Goal: Task Accomplishment & Management: Manage account settings

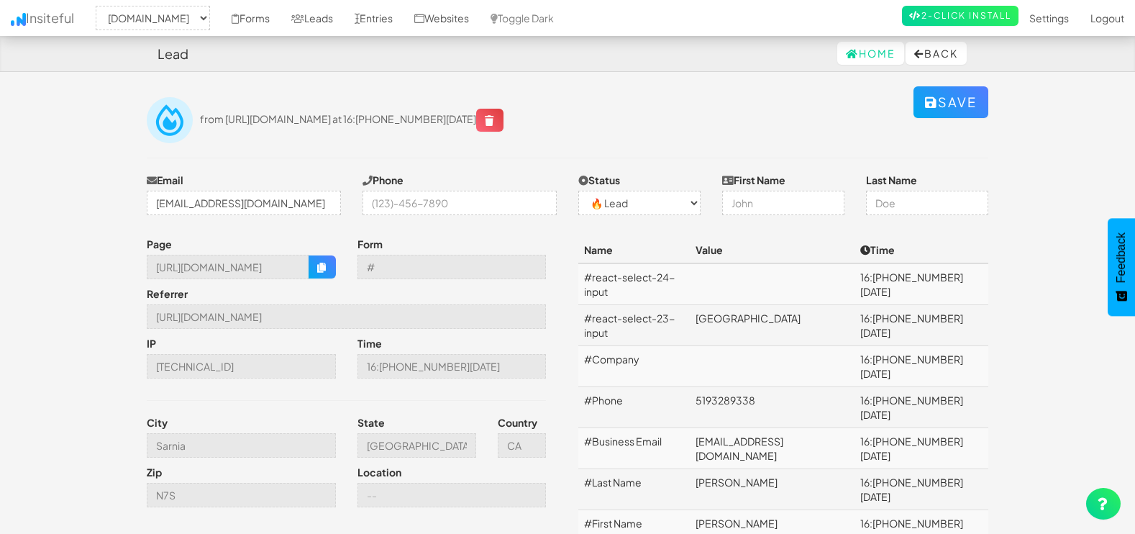
select select "1505"
select select "0"
click at [324, 20] on link "Leads" at bounding box center [312, 18] width 63 height 36
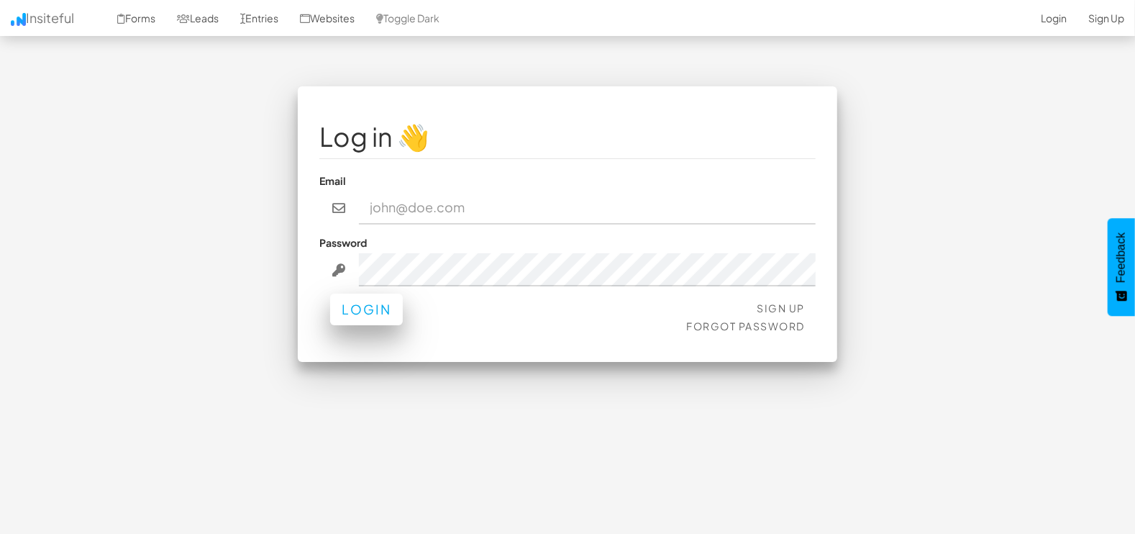
type input "[EMAIL_ADDRESS][DOMAIN_NAME]"
click at [367, 309] on button "Login" at bounding box center [366, 309] width 73 height 32
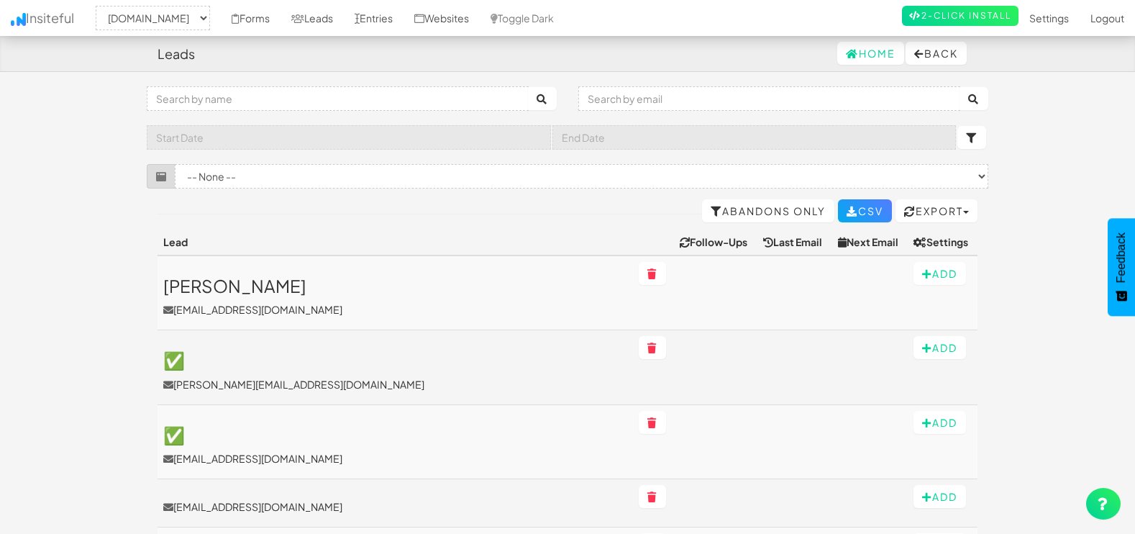
select select "1505"
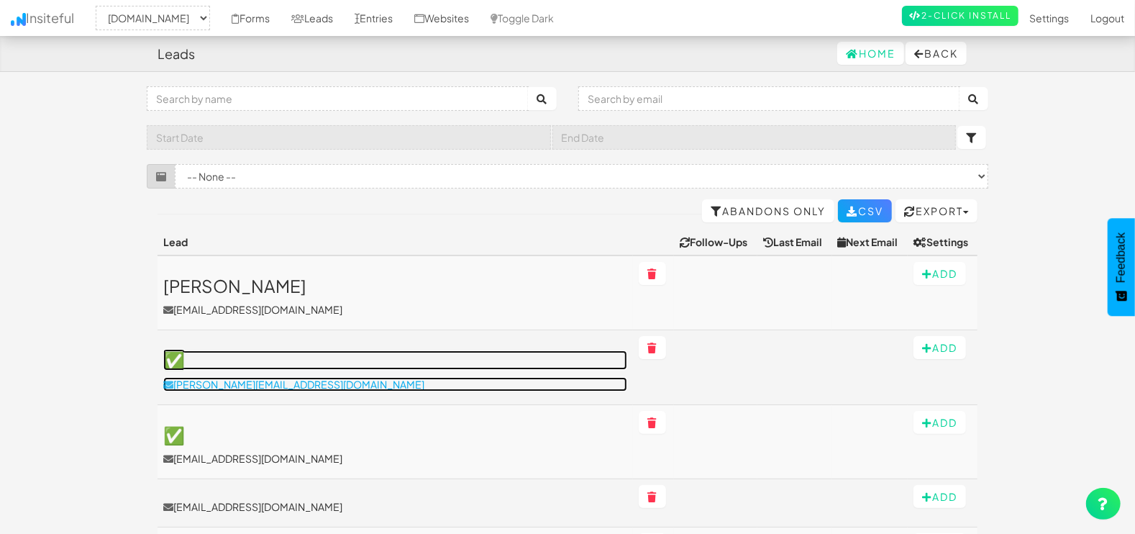
click at [276, 385] on p "adair.gerjarusak@venetianlasvegas.com" at bounding box center [395, 384] width 464 height 14
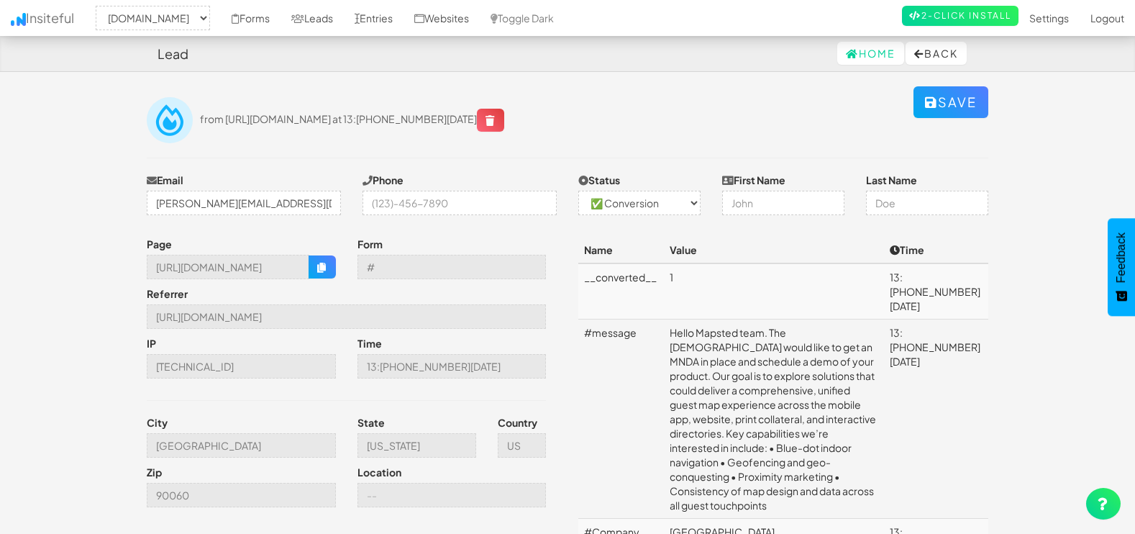
select select "1505"
select select "1"
drag, startPoint x: 155, startPoint y: 199, endPoint x: 519, endPoint y: 222, distance: 364.7
click at [519, 222] on div "Email [PERSON_NAME][EMAIL_ADDRESS][DOMAIN_NAME] Phone Status -- None -- ✅ Conve…" at bounding box center [567, 198] width 863 height 50
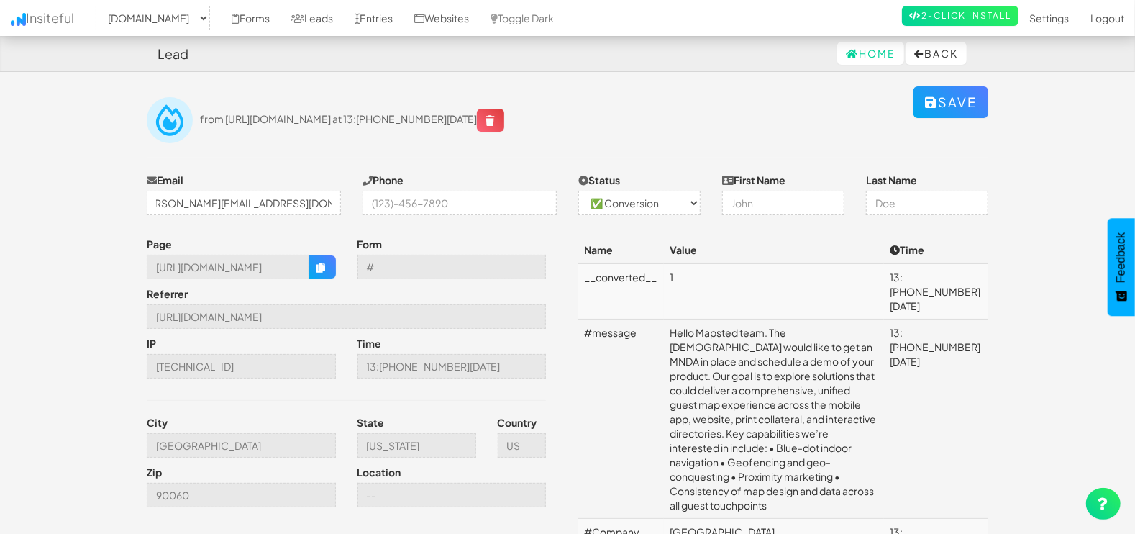
scroll to position [0, 0]
click at [313, 21] on link "Leads" at bounding box center [312, 18] width 63 height 36
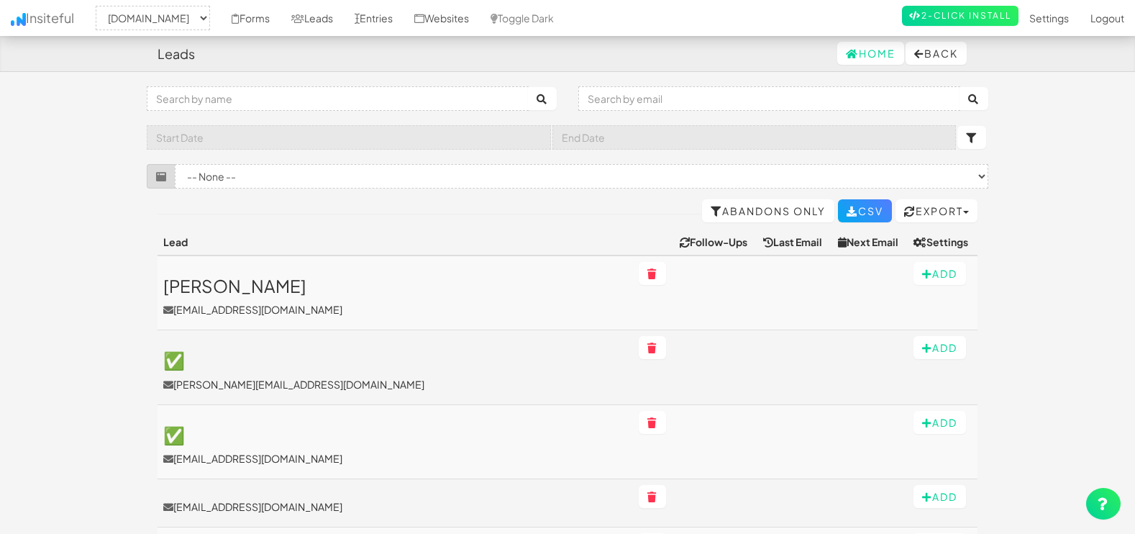
select select "1505"
click at [752, 104] on input "text" at bounding box center [769, 98] width 382 height 24
paste input "[EMAIL_ADDRESS][DOMAIN_NAME]"
type input "[EMAIL_ADDRESS][DOMAIN_NAME]"
click at [960, 87] on button "submit" at bounding box center [974, 98] width 29 height 23
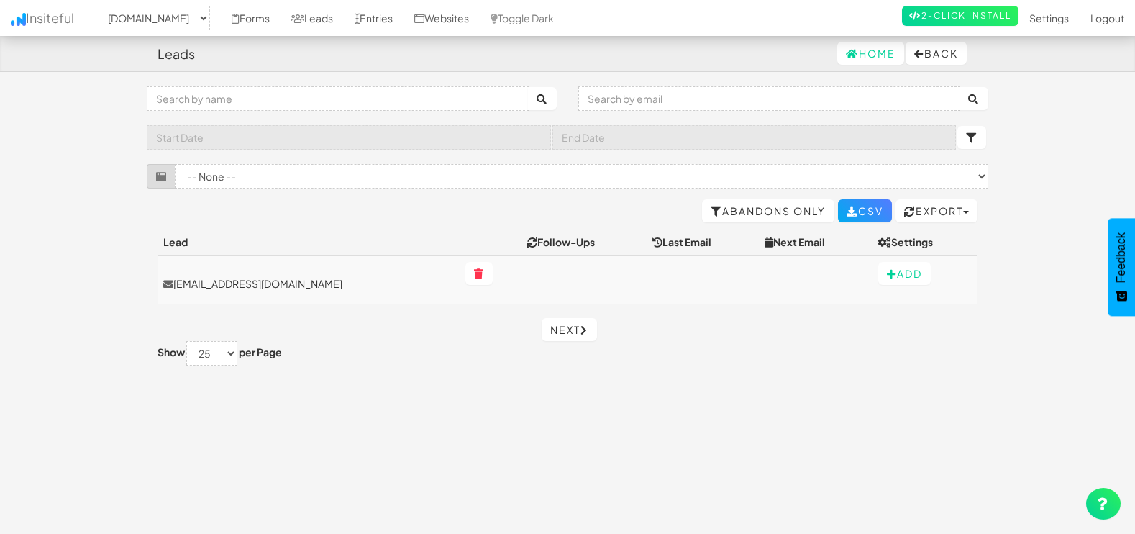
select select "1505"
click at [219, 277] on p "[EMAIL_ADDRESS][DOMAIN_NAME]" at bounding box center [308, 283] width 291 height 14
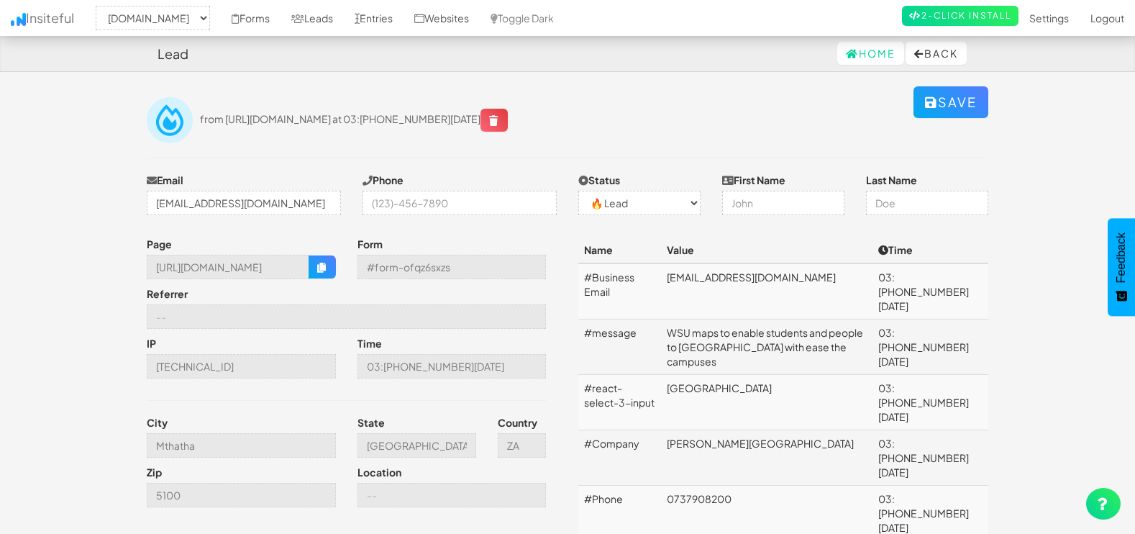
select select "1505"
select select "0"
drag, startPoint x: 675, startPoint y: 316, endPoint x: 850, endPoint y: 338, distance: 176.8
click at [850, 338] on td "WSU maps to enable students and people to [GEOGRAPHIC_DATA] with ease the campu…" at bounding box center [766, 346] width 211 height 55
drag, startPoint x: 850, startPoint y: 338, endPoint x: 787, endPoint y: 333, distance: 63.5
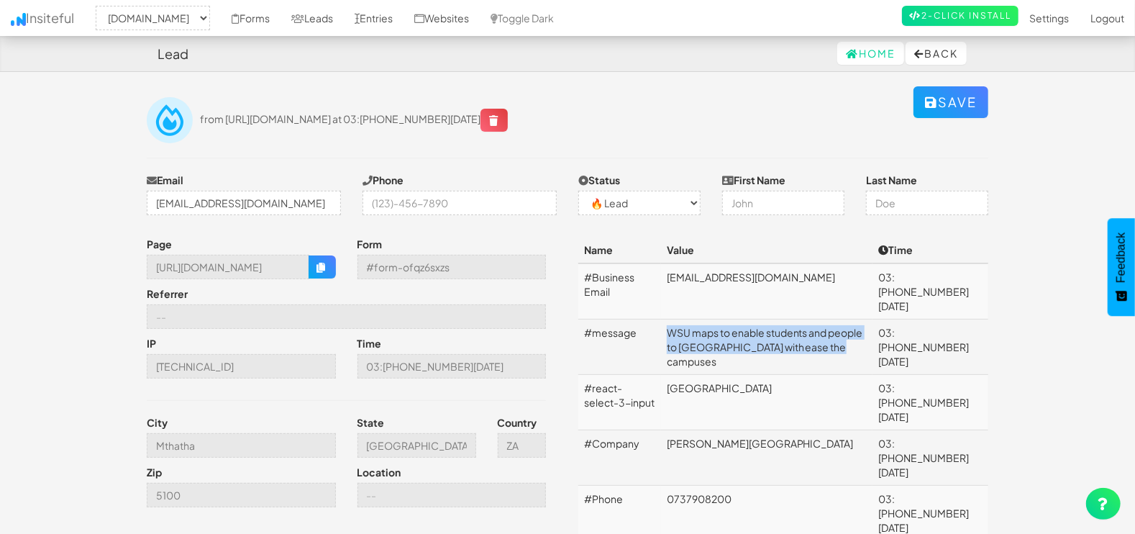
copy td "WSU maps to enable students and people to [GEOGRAPHIC_DATA] with ease the campu…"
